Goal: Task Accomplishment & Management: Use online tool/utility

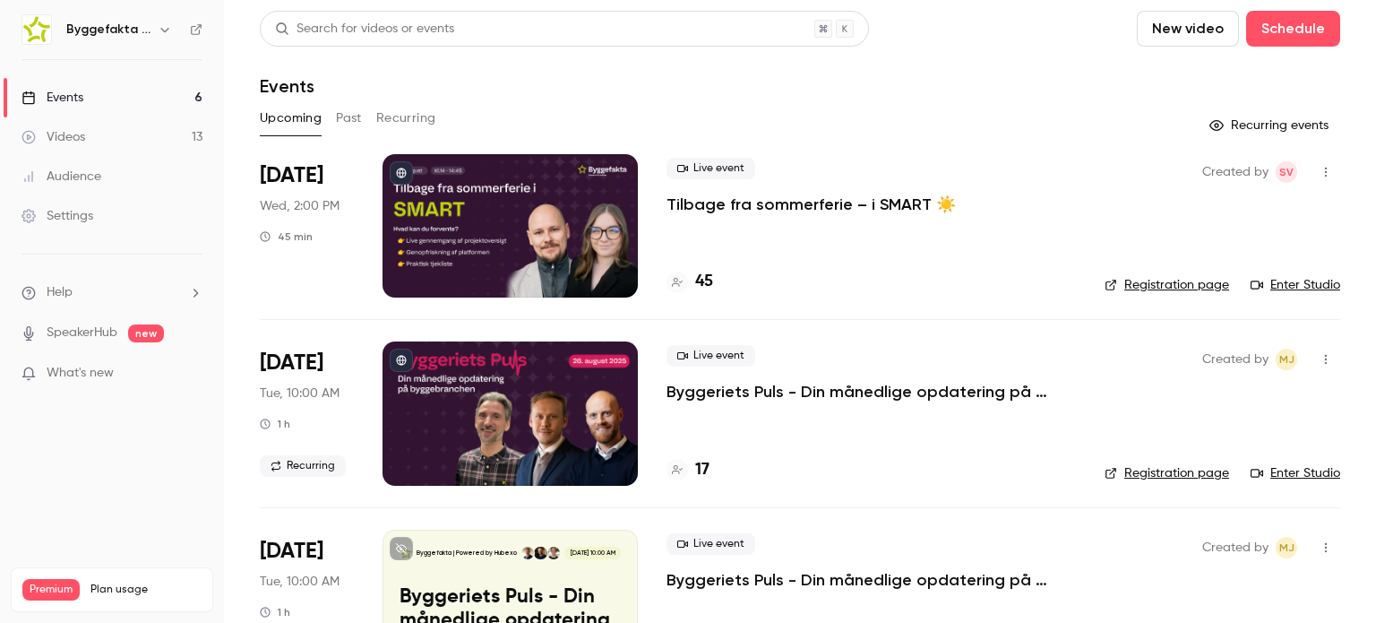
click at [1280, 282] on link "Enter Studio" at bounding box center [1296, 285] width 90 height 18
click at [778, 111] on div "Upcoming Past Recurring" at bounding box center [800, 118] width 1080 height 29
click at [1192, 30] on button "New video" at bounding box center [1188, 29] width 102 height 36
click at [1203, 77] on div "Record" at bounding box center [1241, 78] width 136 height 18
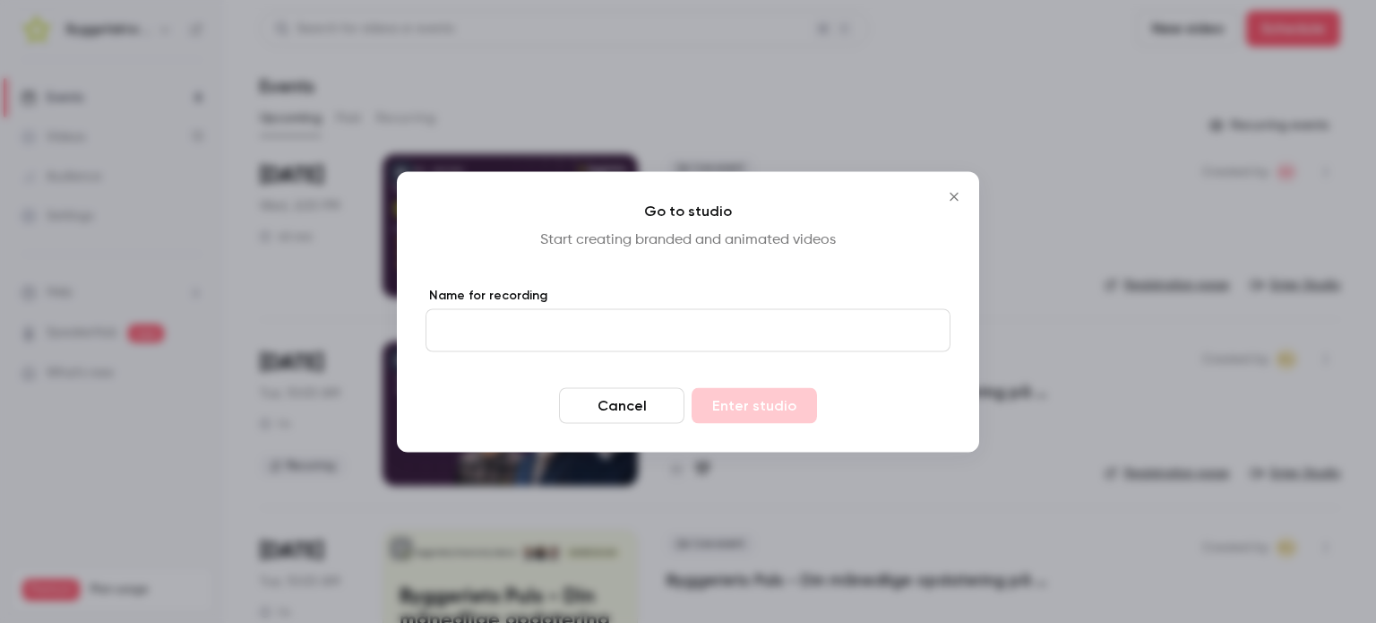
click at [555, 335] on input "Name for recording" at bounding box center [688, 329] width 525 height 43
type input "*"
type input "****"
click at [718, 403] on button "Enter studio" at bounding box center [754, 405] width 125 height 36
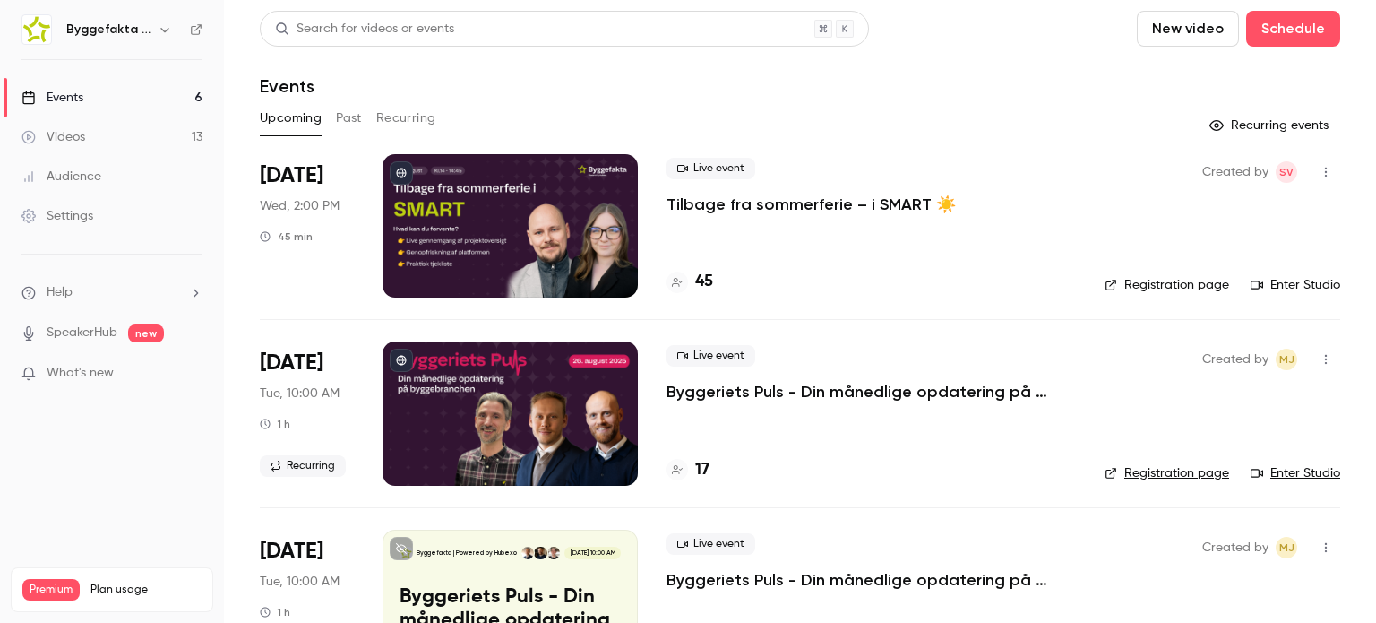
click at [705, 282] on h4 "45" at bounding box center [704, 282] width 18 height 24
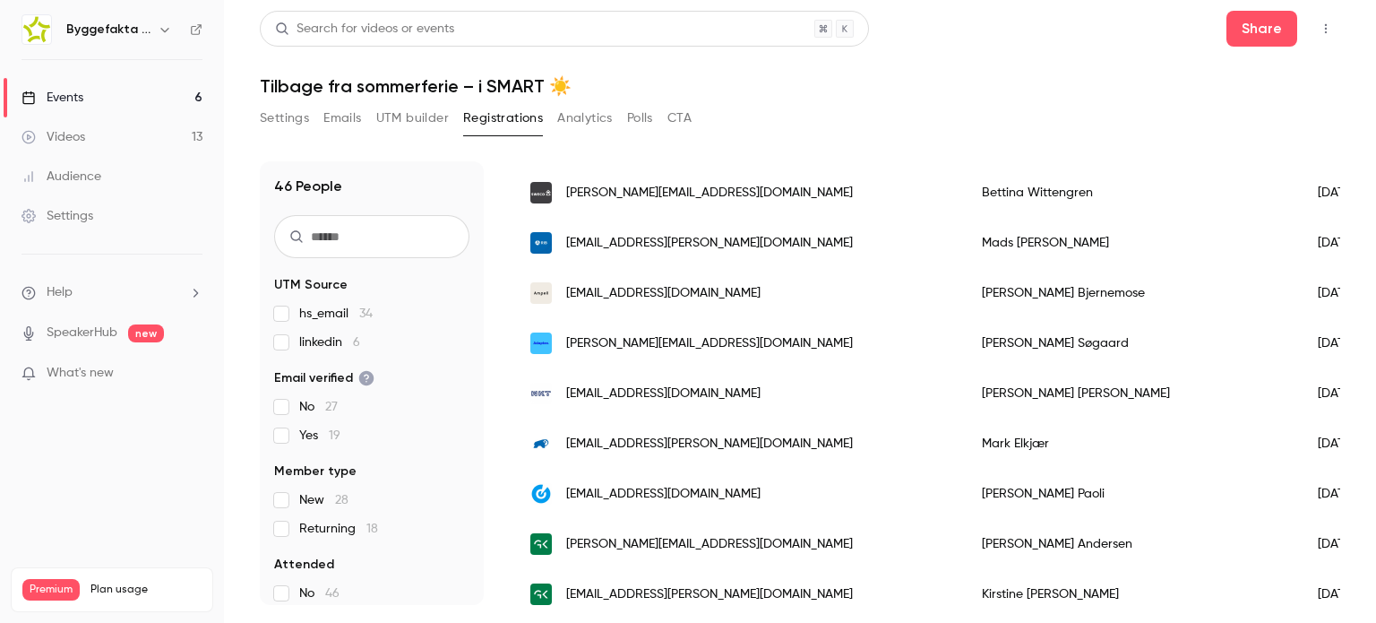
scroll to position [2048, 0]
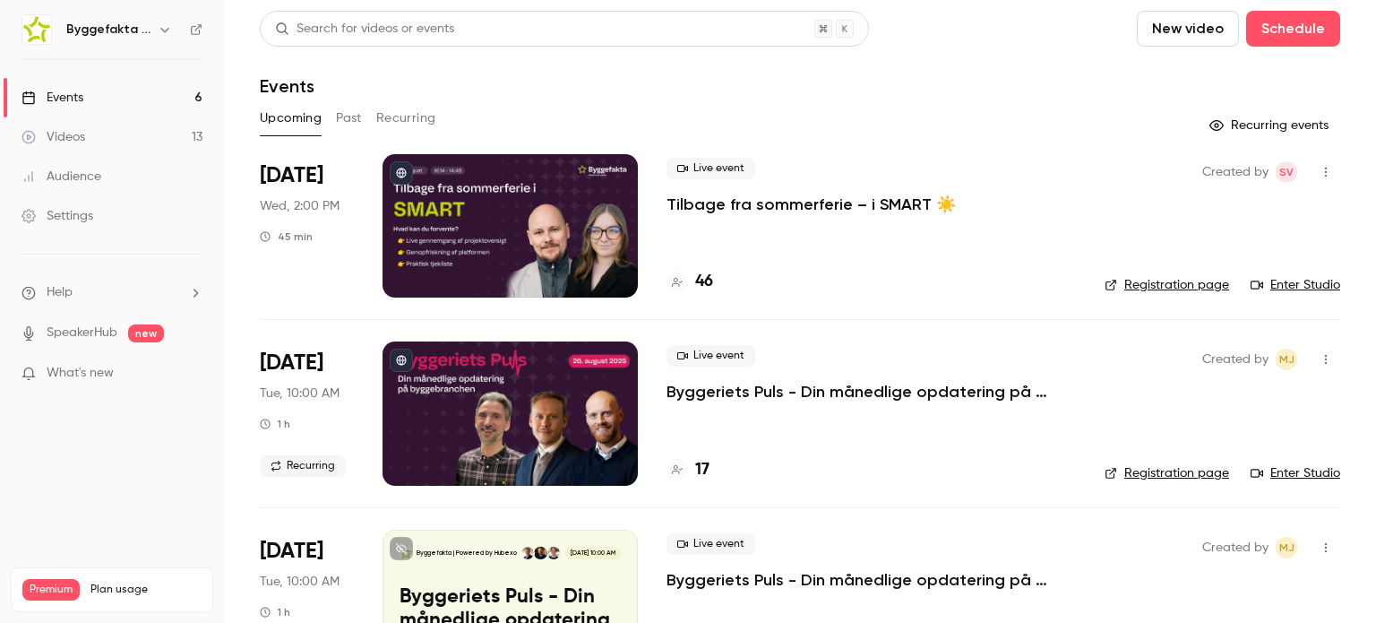
click at [697, 276] on h4 "46" at bounding box center [704, 282] width 18 height 24
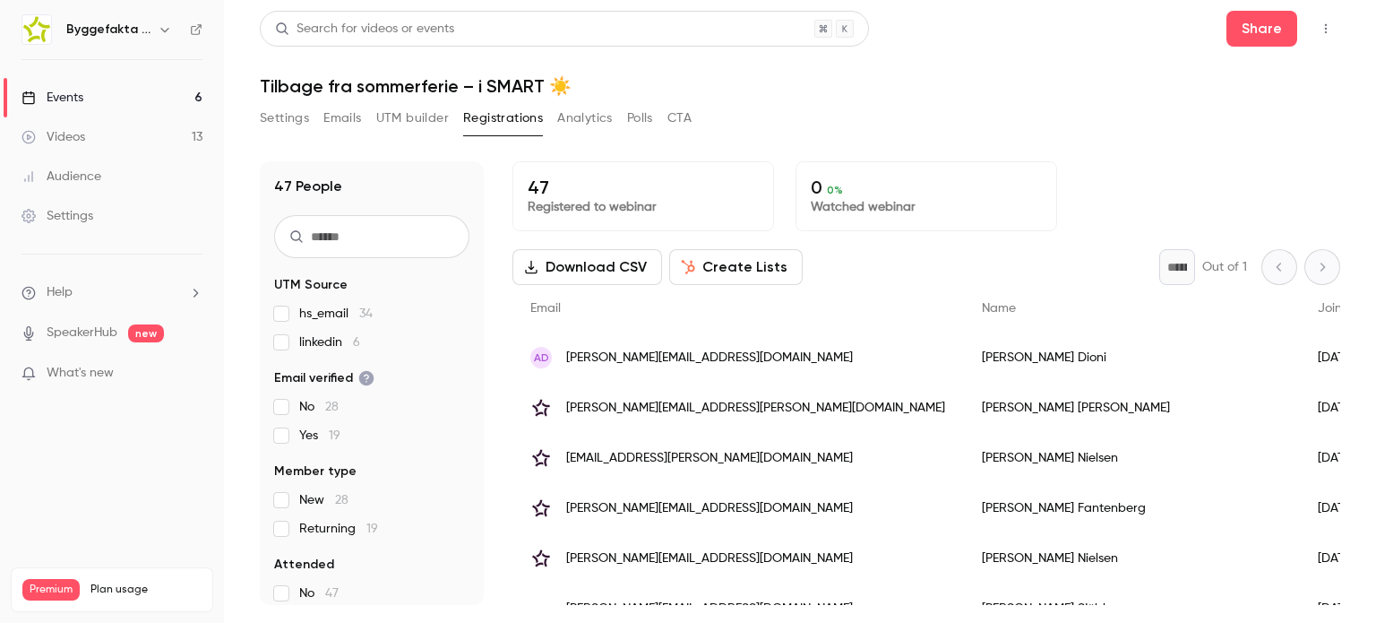
click at [84, 95] on link "Events 6" at bounding box center [112, 97] width 224 height 39
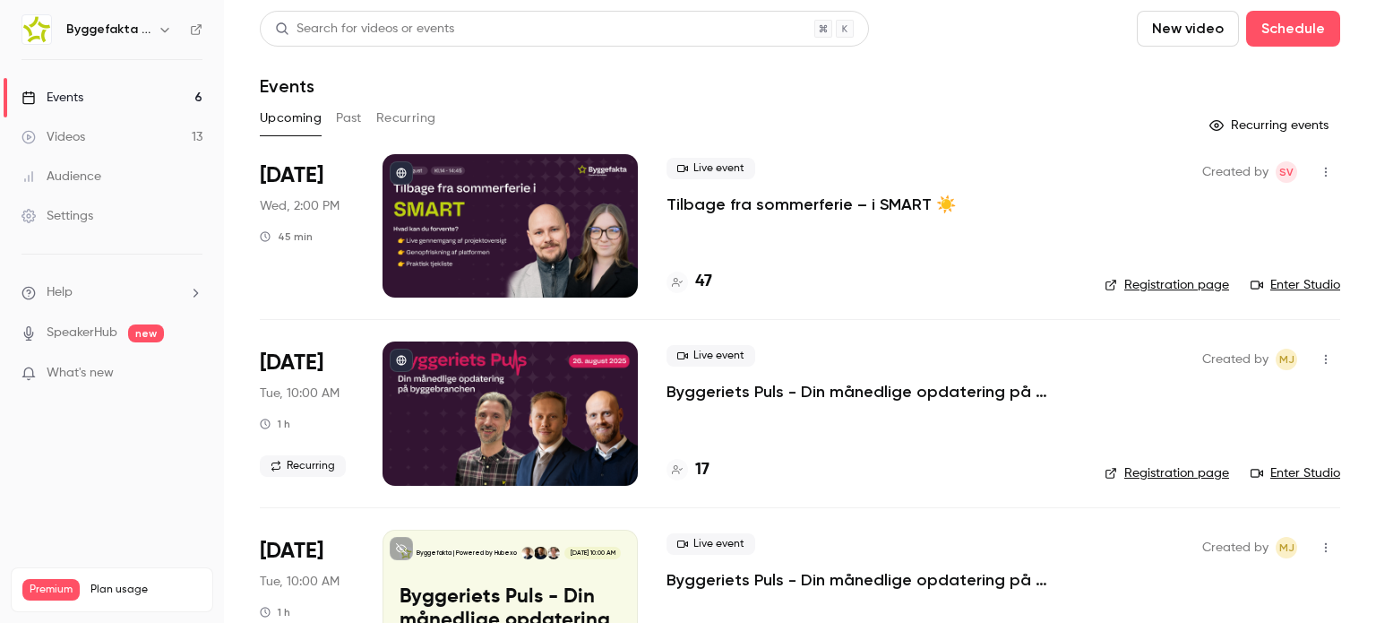
click at [708, 276] on h4 "47" at bounding box center [703, 282] width 17 height 24
click at [1292, 279] on link "Enter Studio" at bounding box center [1296, 285] width 90 height 18
click at [1300, 273] on div "Created by SV Registration page Enter Studio" at bounding box center [1223, 225] width 236 height 143
click at [1294, 279] on link "Enter Studio" at bounding box center [1296, 285] width 90 height 18
